Goal: Task Accomplishment & Management: Use online tool/utility

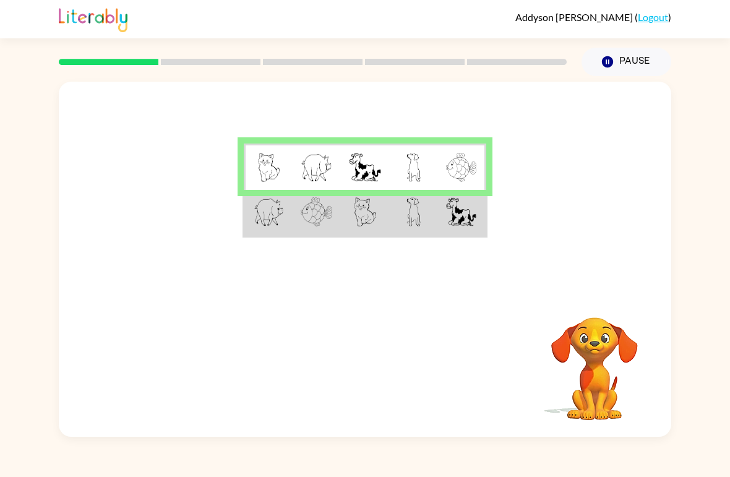
click at [457, 225] on img at bounding box center [461, 211] width 30 height 29
click at [355, 212] on img at bounding box center [365, 211] width 22 height 29
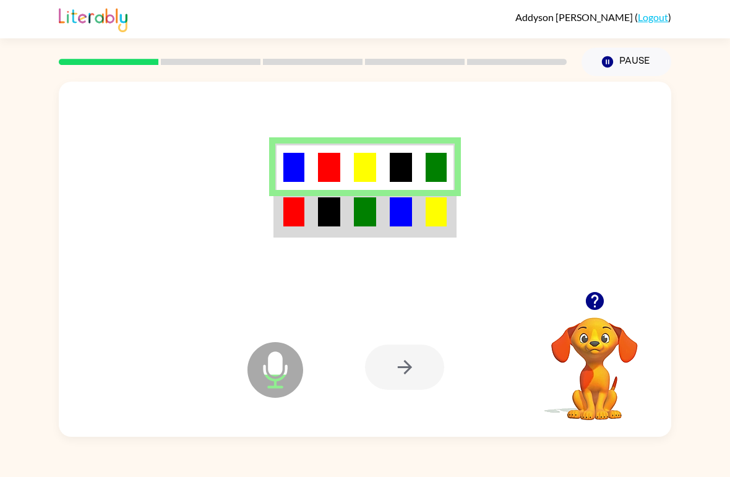
click at [382, 208] on td at bounding box center [365, 213] width 36 height 46
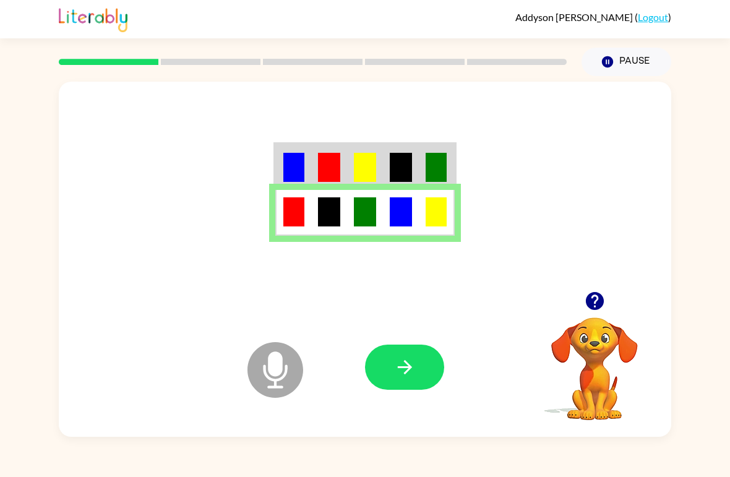
click at [421, 374] on button "button" at bounding box center [404, 367] width 79 height 45
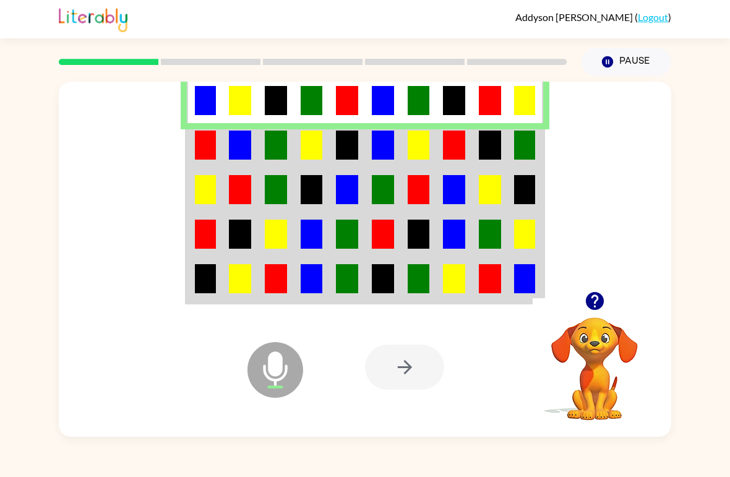
click at [208, 145] on img at bounding box center [205, 145] width 21 height 29
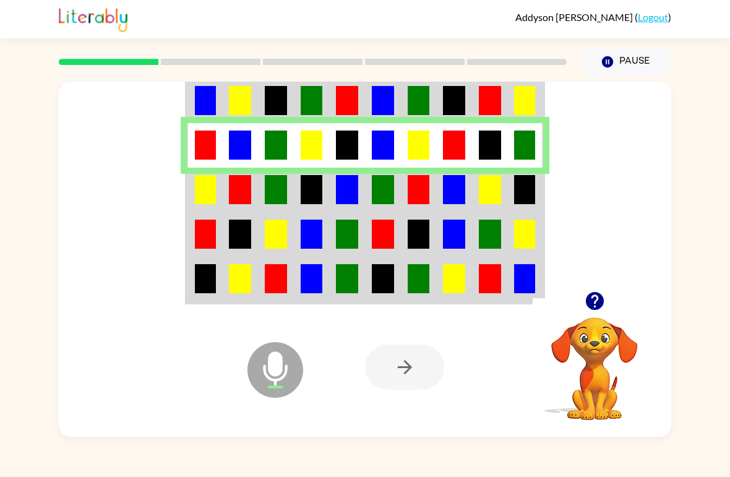
click at [240, 186] on img at bounding box center [240, 189] width 22 height 29
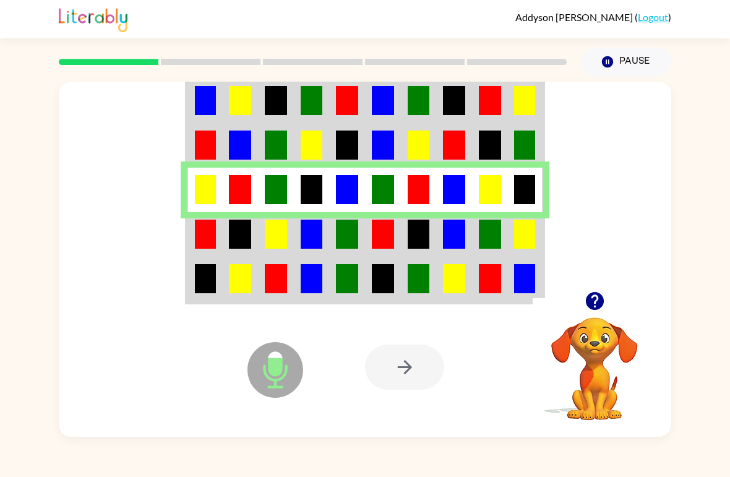
click at [289, 233] on td at bounding box center [276, 234] width 36 height 45
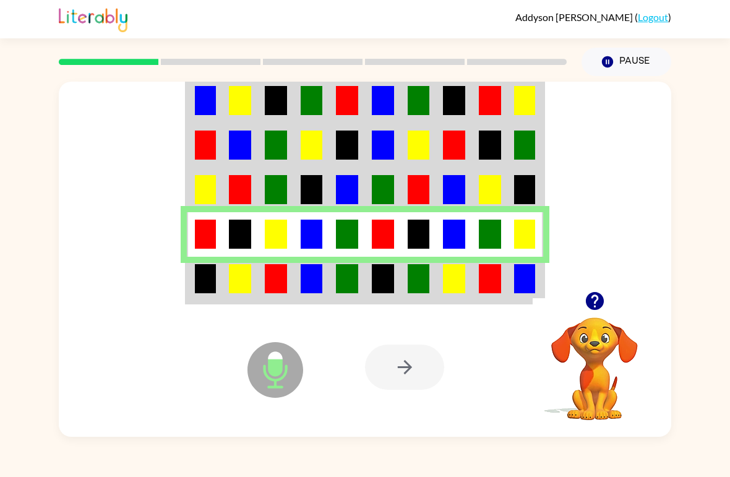
click at [322, 274] on img at bounding box center [312, 278] width 22 height 29
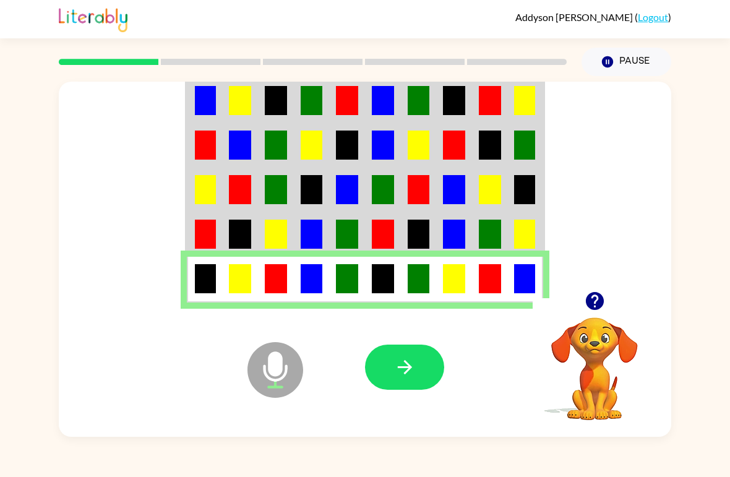
click at [404, 357] on icon "button" at bounding box center [405, 368] width 22 height 22
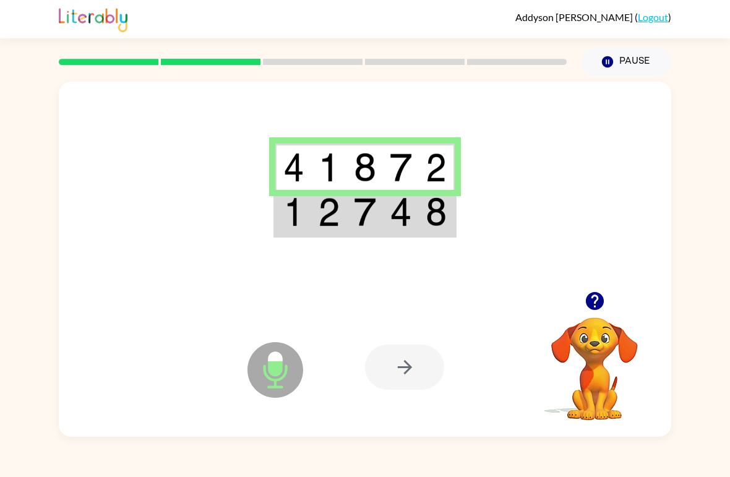
click at [371, 233] on td at bounding box center [365, 213] width 36 height 46
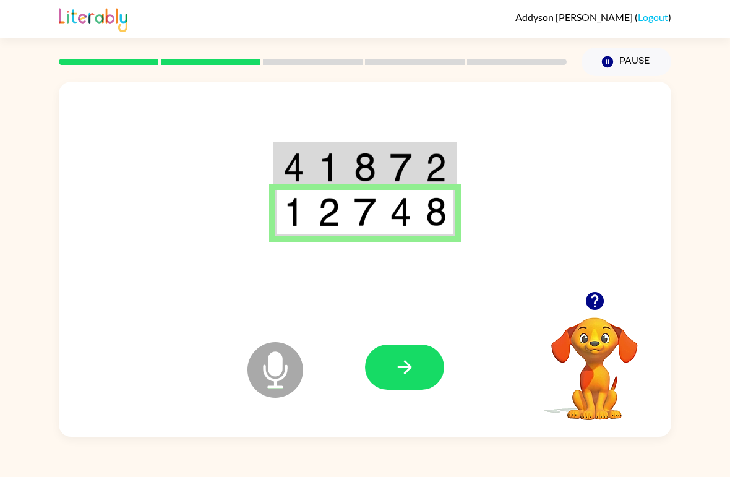
click at [424, 351] on button "button" at bounding box center [404, 367] width 79 height 45
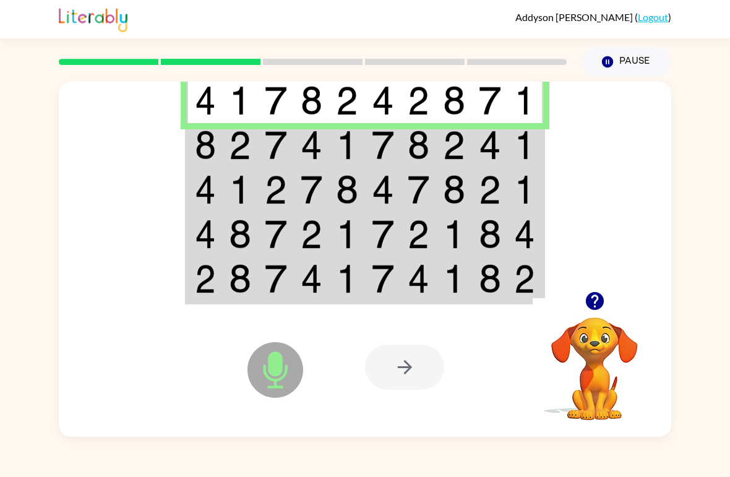
click at [353, 162] on td at bounding box center [347, 145] width 36 height 45
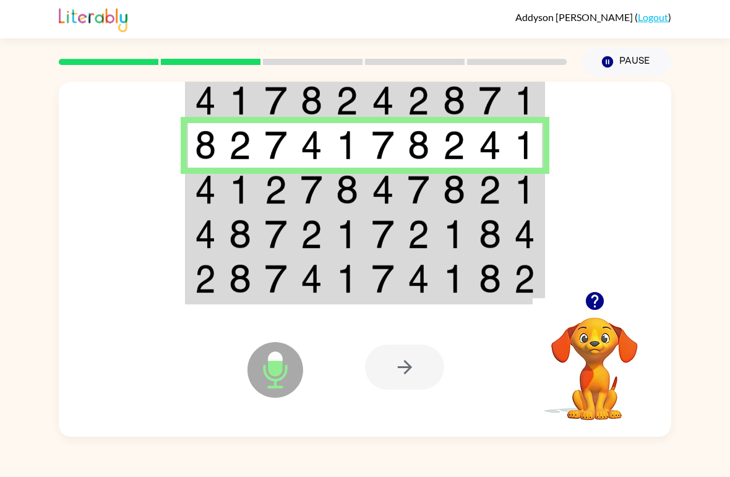
click at [348, 181] on img at bounding box center [347, 189] width 22 height 29
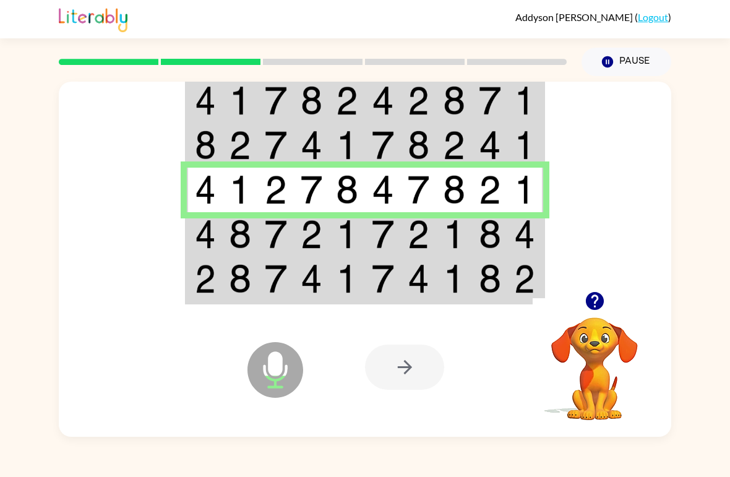
click at [363, 225] on td at bounding box center [347, 234] width 36 height 45
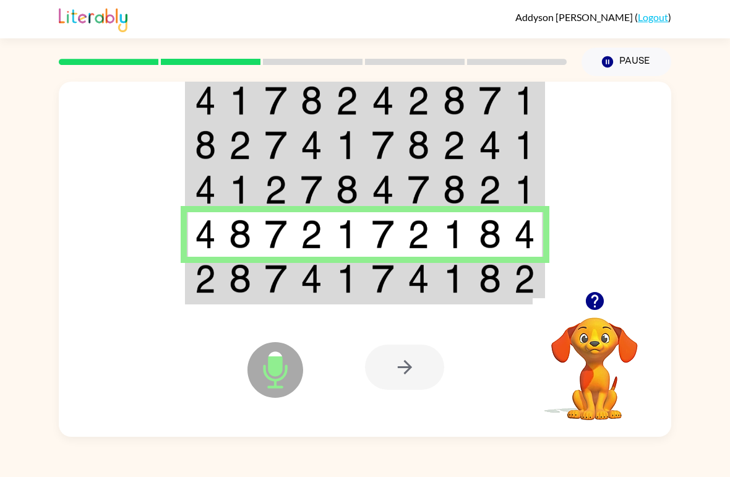
click at [405, 275] on td at bounding box center [419, 280] width 36 height 46
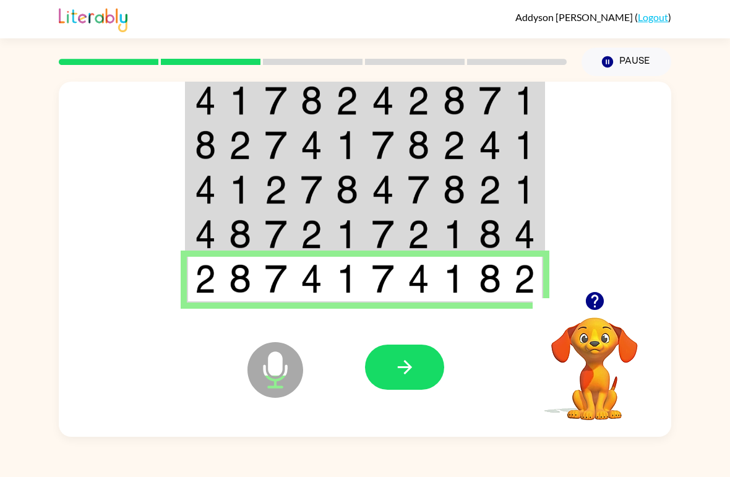
click at [412, 368] on icon "button" at bounding box center [404, 367] width 14 height 14
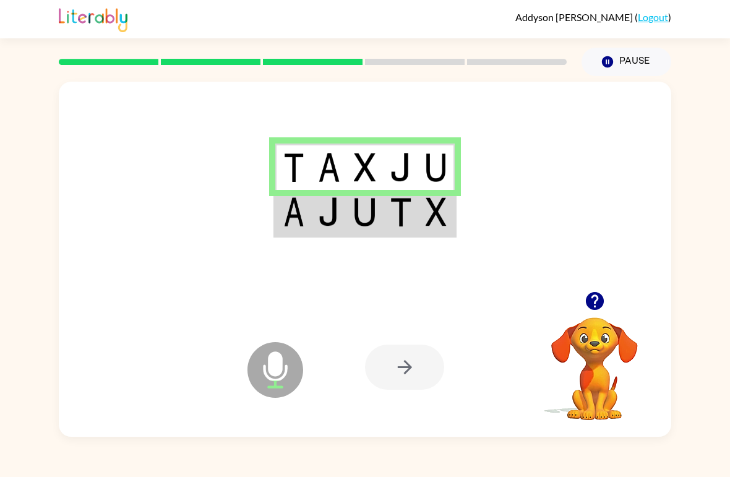
click at [432, 231] on td at bounding box center [437, 213] width 36 height 46
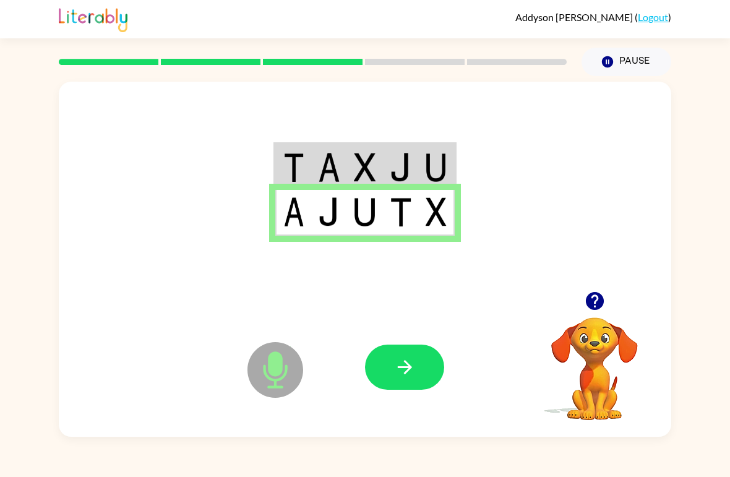
click at [425, 358] on button "button" at bounding box center [404, 367] width 79 height 45
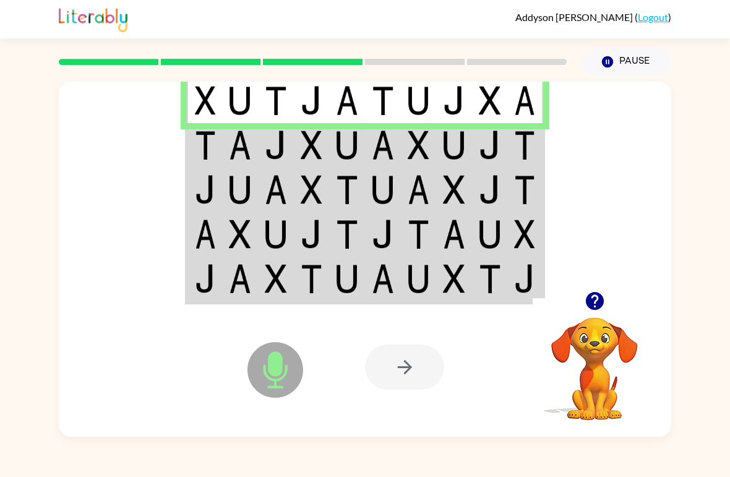
click at [217, 154] on td at bounding box center [205, 145] width 36 height 45
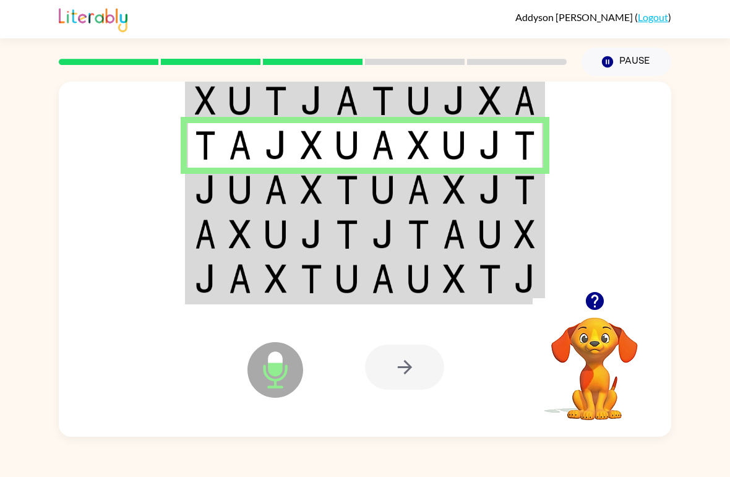
click at [215, 184] on img at bounding box center [205, 189] width 21 height 29
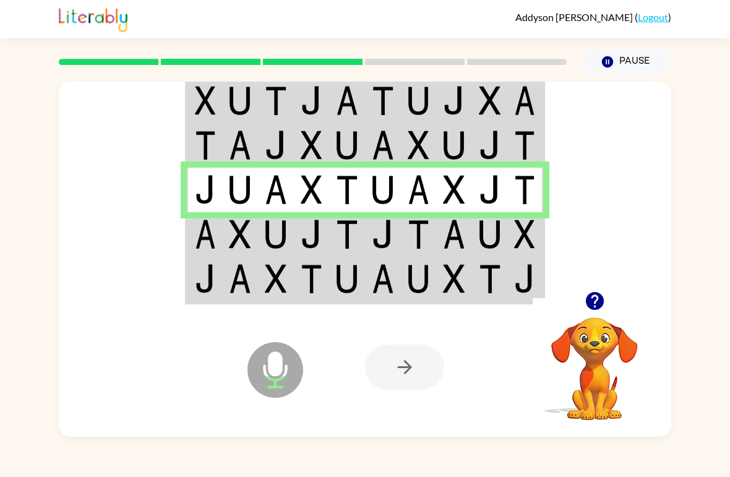
click at [218, 244] on td at bounding box center [205, 234] width 36 height 45
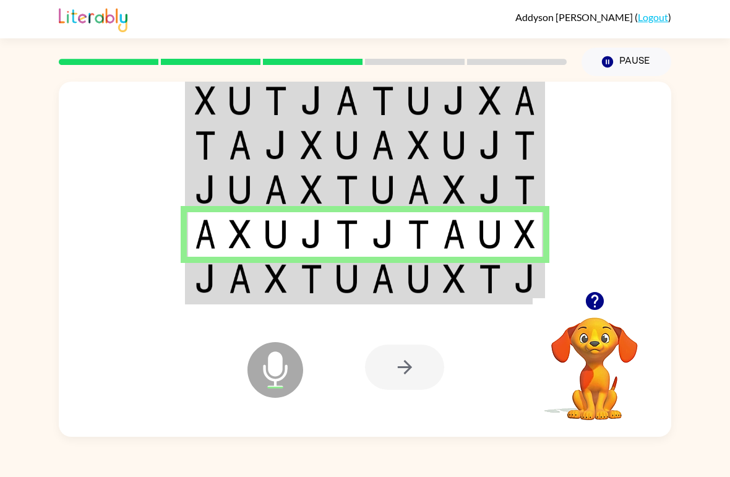
click at [233, 290] on img at bounding box center [240, 278] width 22 height 29
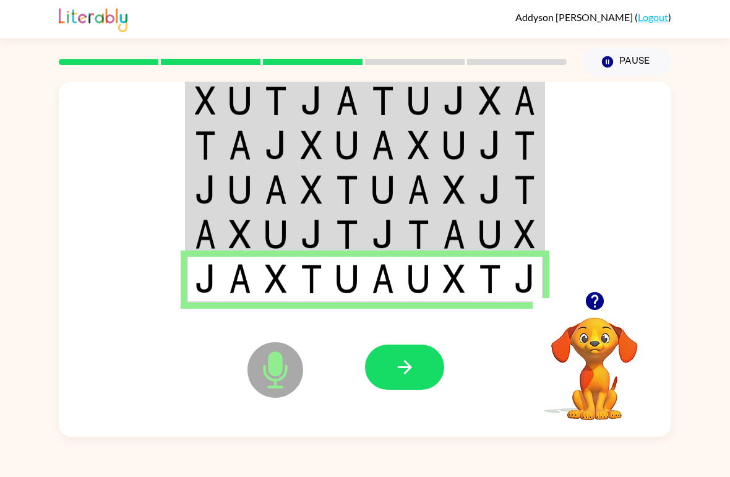
click at [404, 369] on icon "button" at bounding box center [405, 368] width 22 height 22
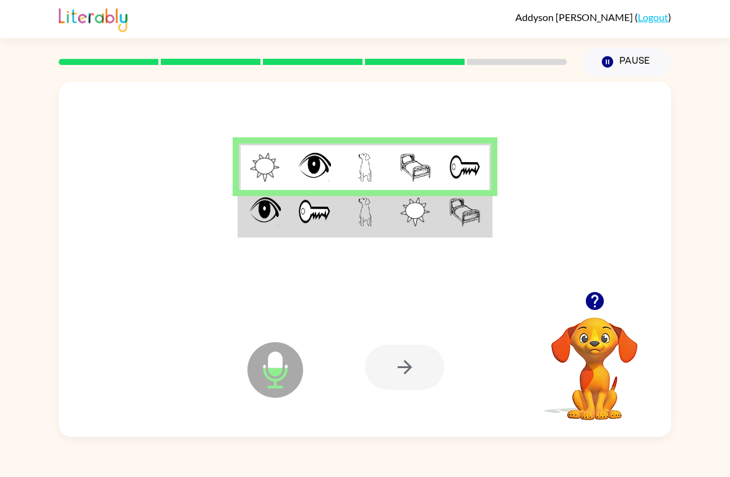
click at [366, 218] on img at bounding box center [365, 211] width 14 height 29
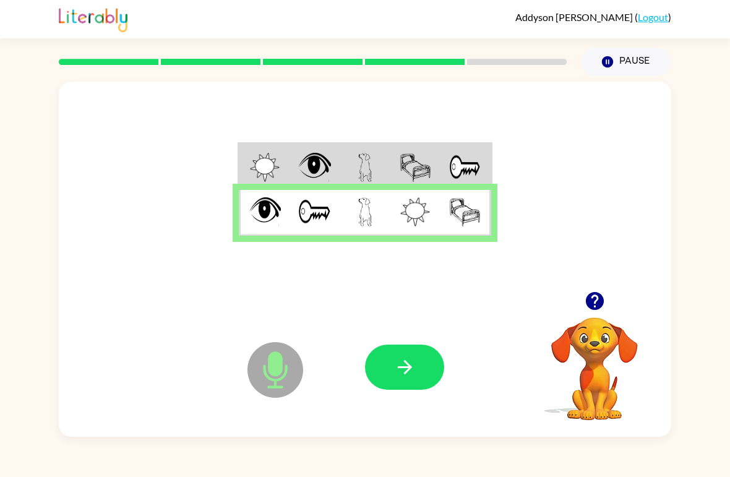
click at [394, 387] on button "button" at bounding box center [404, 367] width 79 height 45
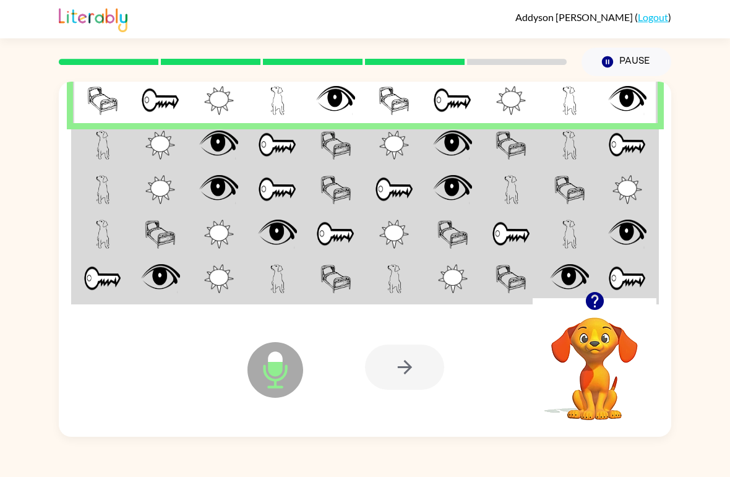
click at [507, 162] on td at bounding box center [511, 145] width 59 height 45
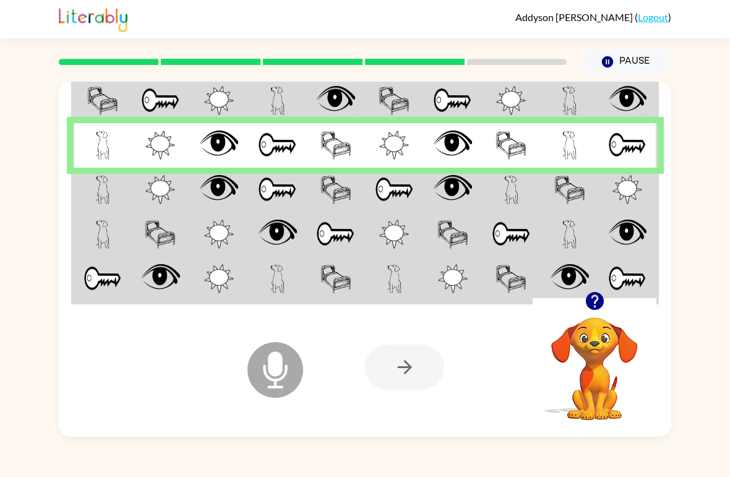
click at [247, 241] on td at bounding box center [219, 234] width 59 height 45
click at [300, 173] on td at bounding box center [277, 190] width 59 height 45
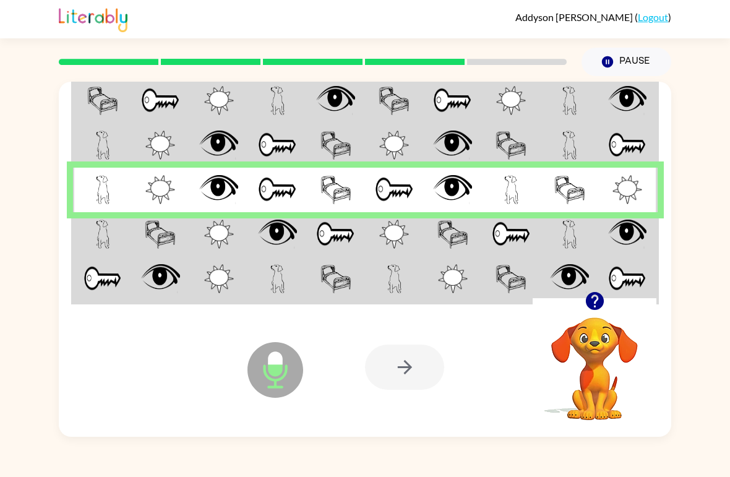
click at [355, 235] on img at bounding box center [335, 234] width 39 height 29
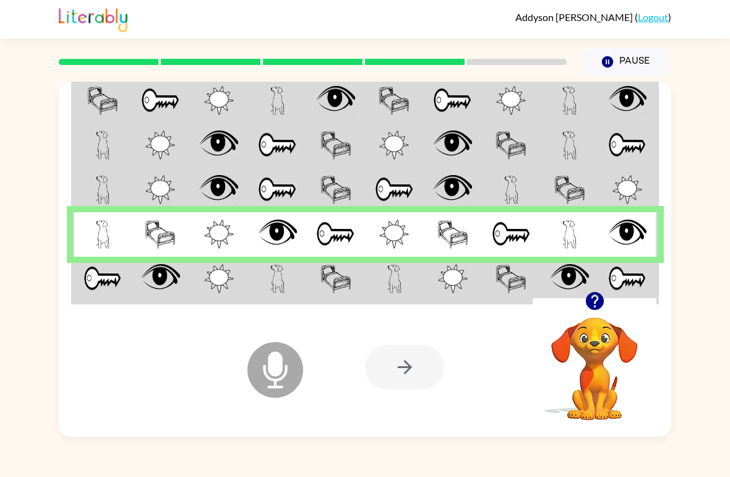
click at [333, 302] on td at bounding box center [336, 280] width 59 height 46
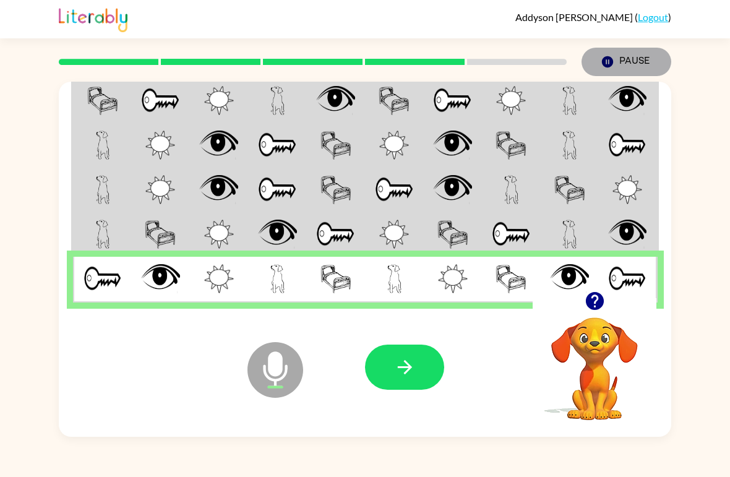
click at [620, 53] on button "Pause Pause" at bounding box center [627, 62] width 90 height 28
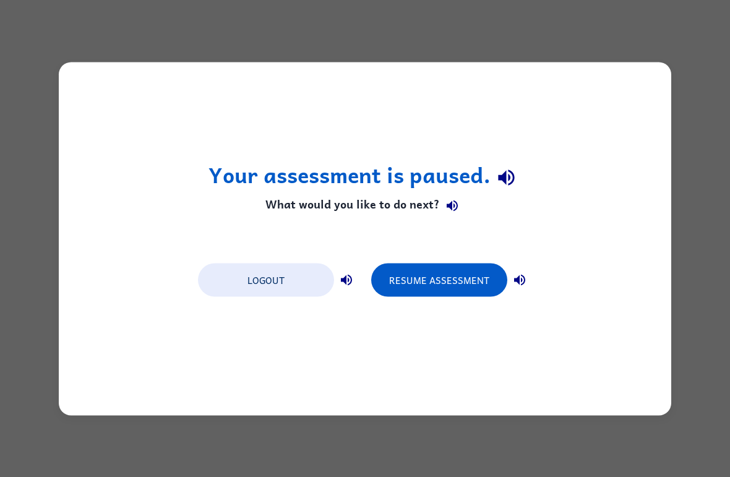
click at [451, 278] on button "Resume Assessment" at bounding box center [439, 279] width 136 height 33
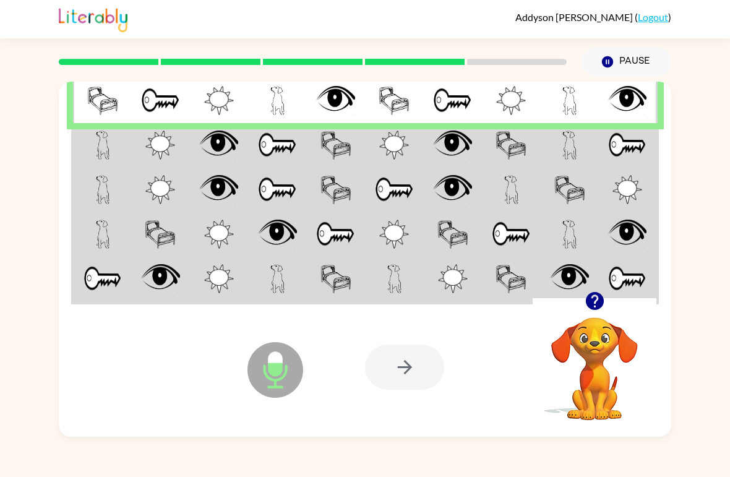
click at [229, 135] on img at bounding box center [218, 145] width 39 height 29
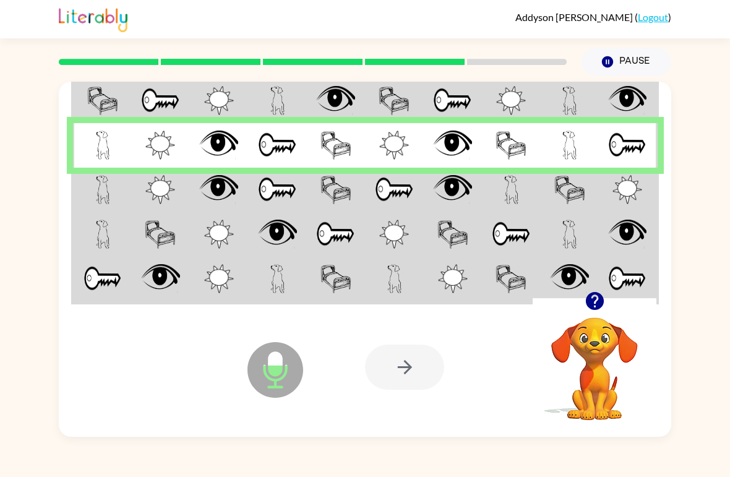
click at [292, 202] on img at bounding box center [277, 189] width 39 height 29
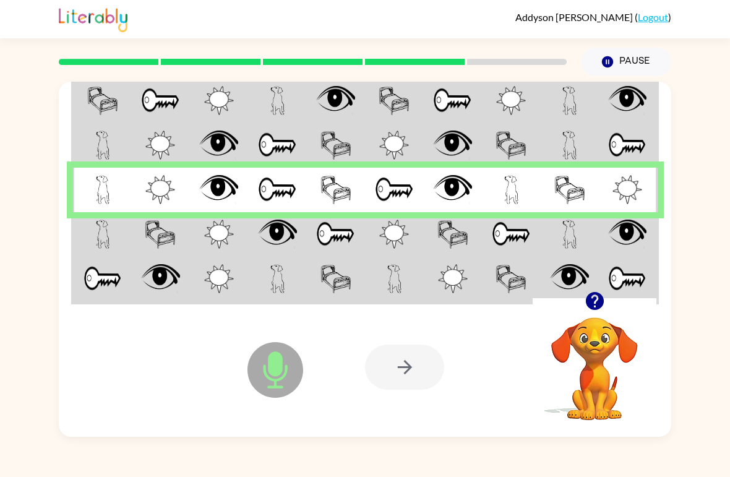
click at [436, 246] on td at bounding box center [453, 234] width 59 height 45
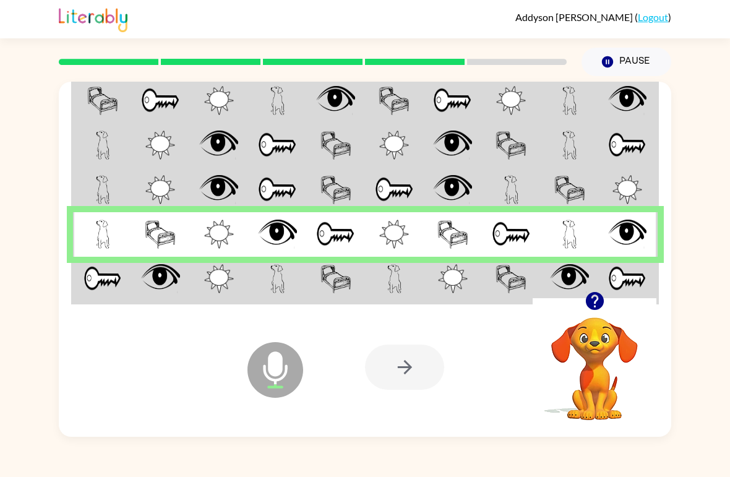
click at [327, 266] on img at bounding box center [336, 278] width 31 height 29
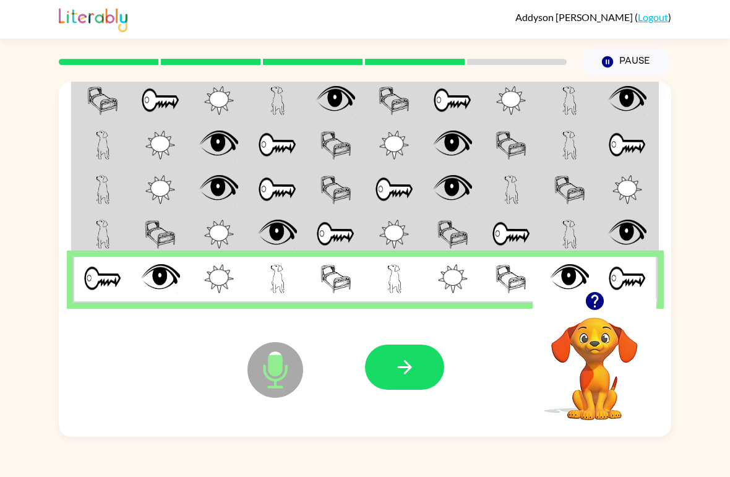
click at [381, 374] on button "button" at bounding box center [404, 367] width 79 height 45
